Goal: Navigation & Orientation: Find specific page/section

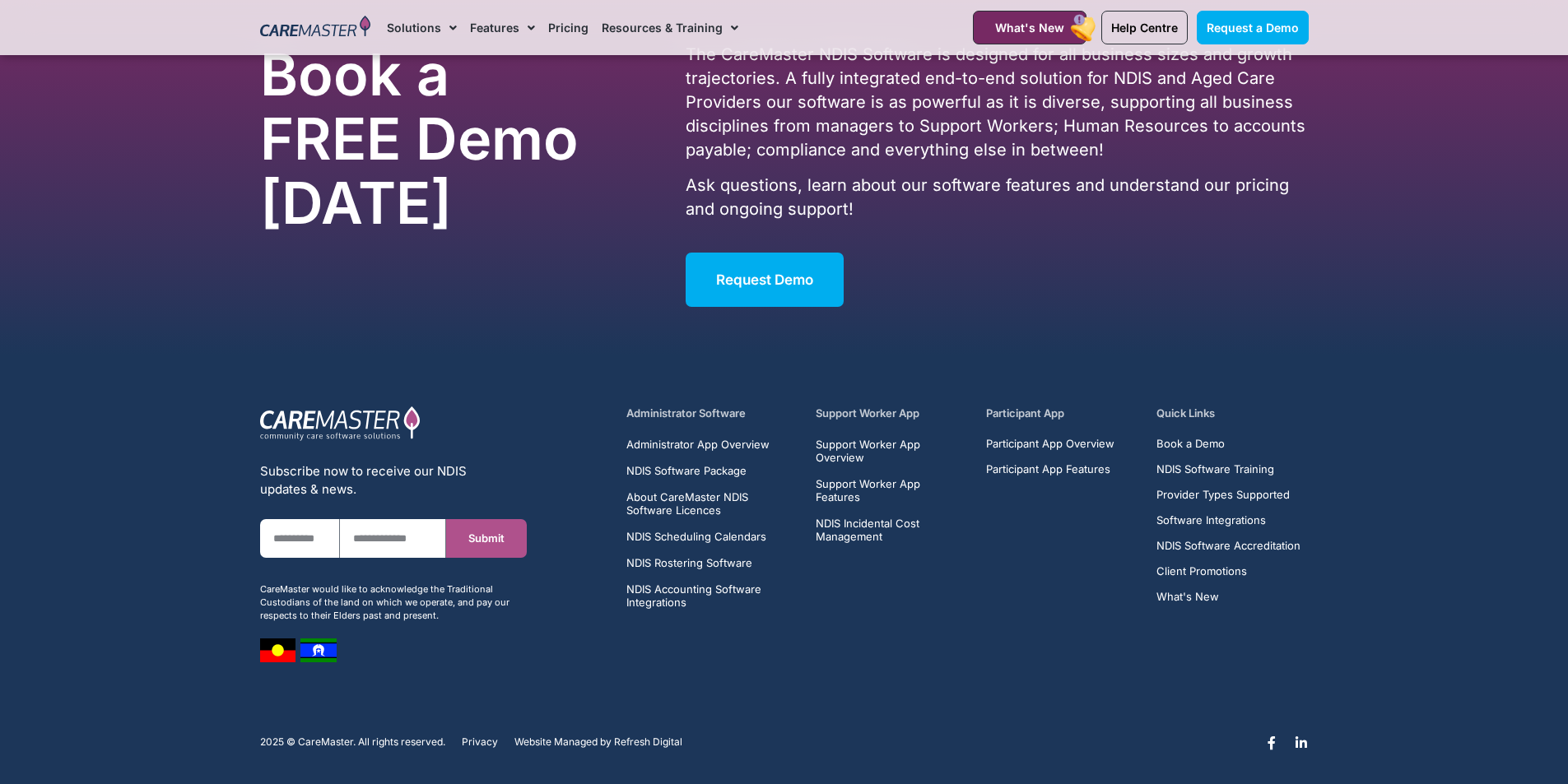
scroll to position [10469, 0]
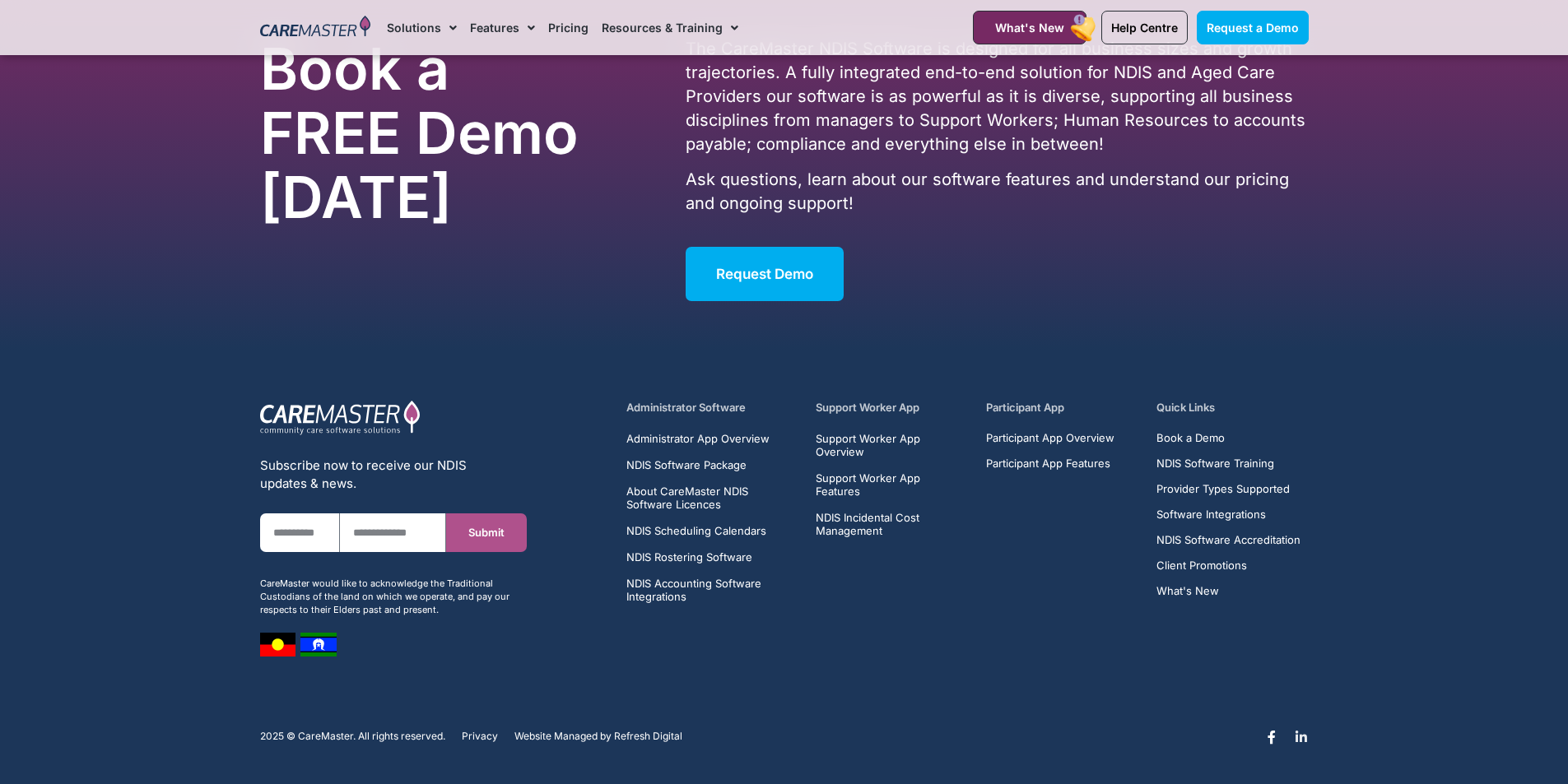
click at [1302, 736] on icon at bounding box center [1301, 736] width 13 height 13
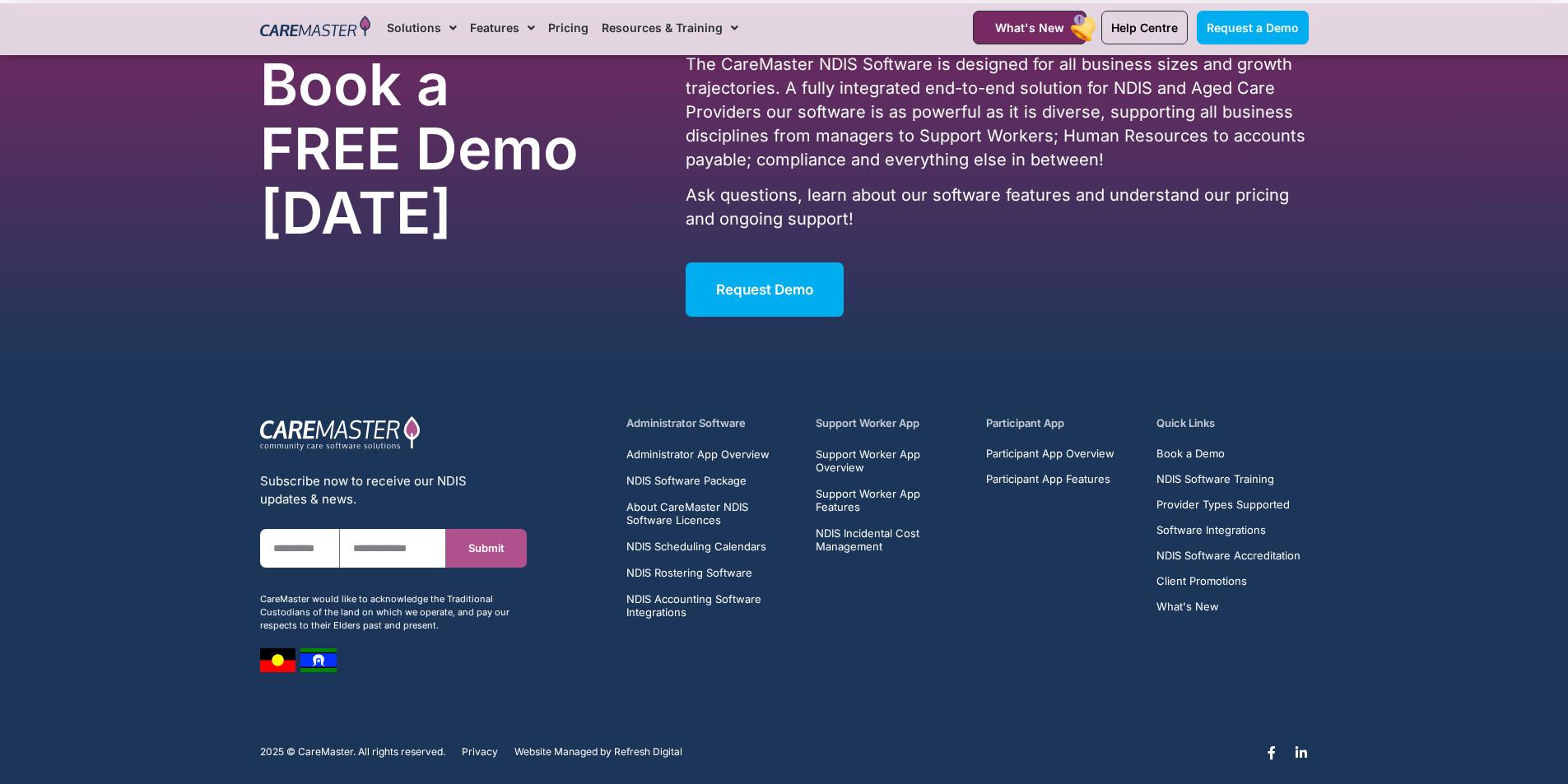
scroll to position [10469, 0]
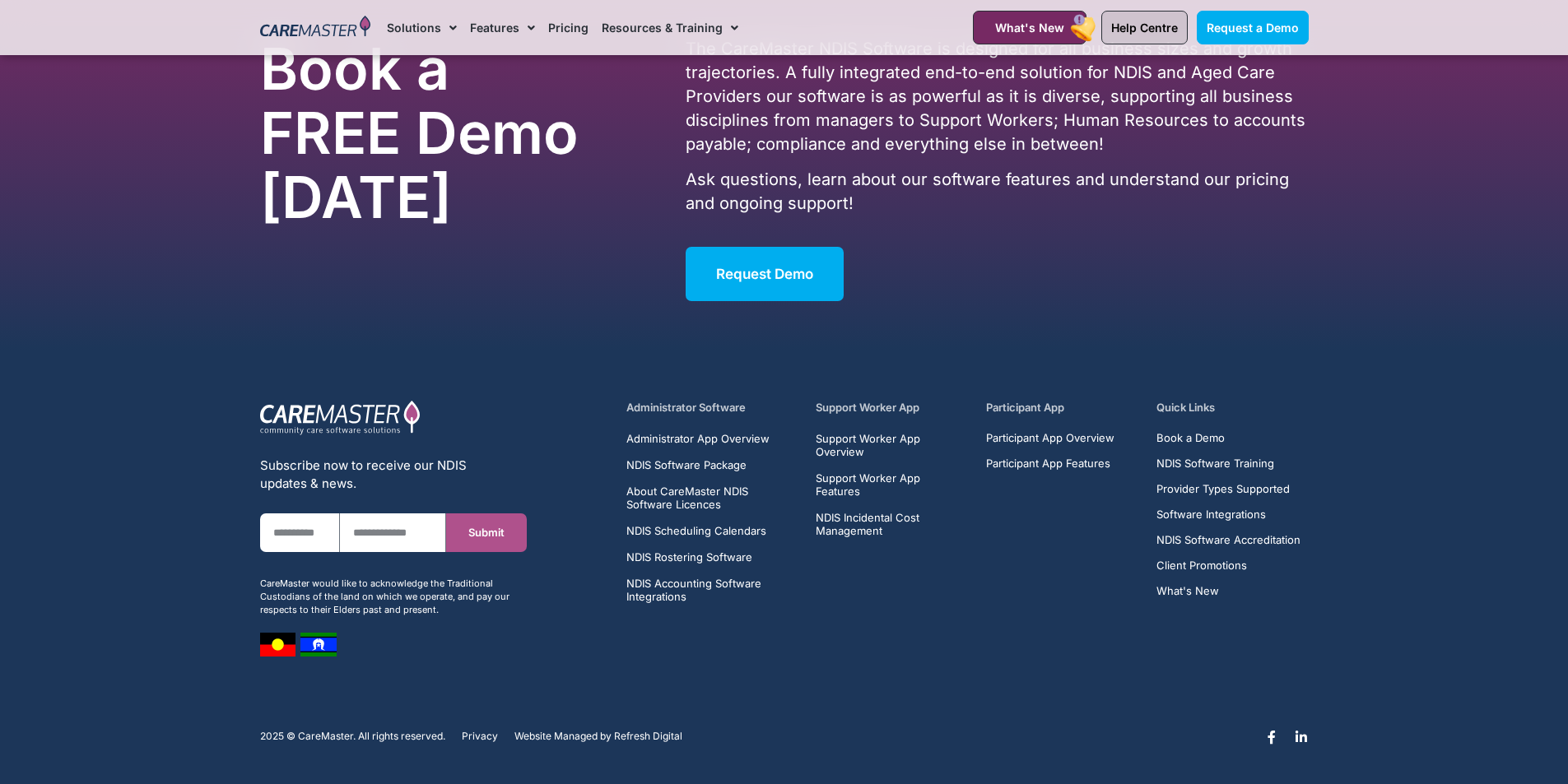
click at [1156, 30] on span "Help Centre" at bounding box center [1144, 28] width 67 height 14
